Goal: Navigation & Orientation: Find specific page/section

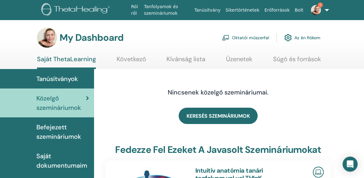
click at [257, 37] on link "Oktatói műszerfal" at bounding box center [245, 38] width 47 height 14
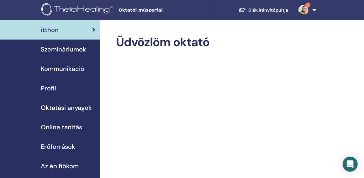
click at [74, 47] on span "Szemináriumok" at bounding box center [63, 48] width 45 height 9
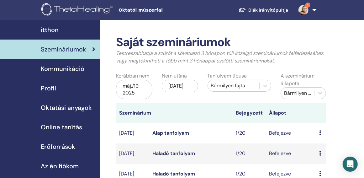
click at [65, 104] on span "Oktatási anyagok" at bounding box center [66, 107] width 51 height 9
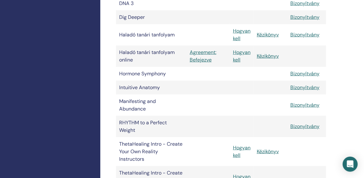
scroll to position [115, 0]
